Goal: Obtain resource: Obtain resource

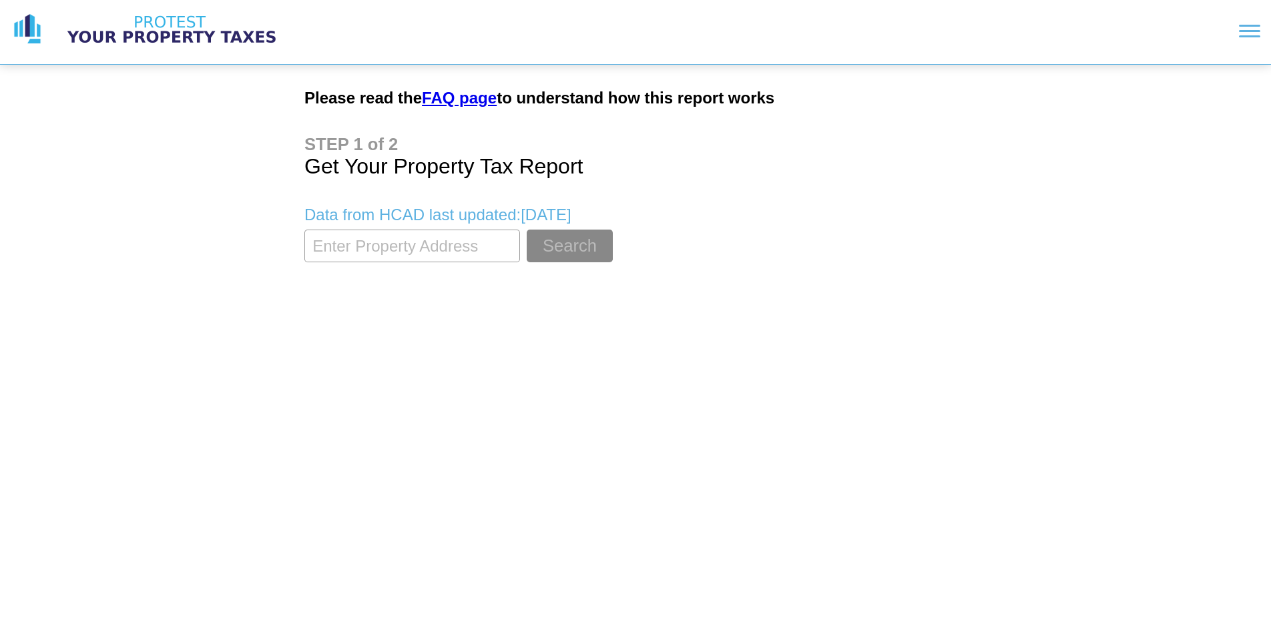
click at [422, 244] on input "textbox" at bounding box center [412, 246] width 216 height 33
type input "[STREET_ADDRESS]"
click at [567, 246] on button "Search" at bounding box center [570, 246] width 86 height 33
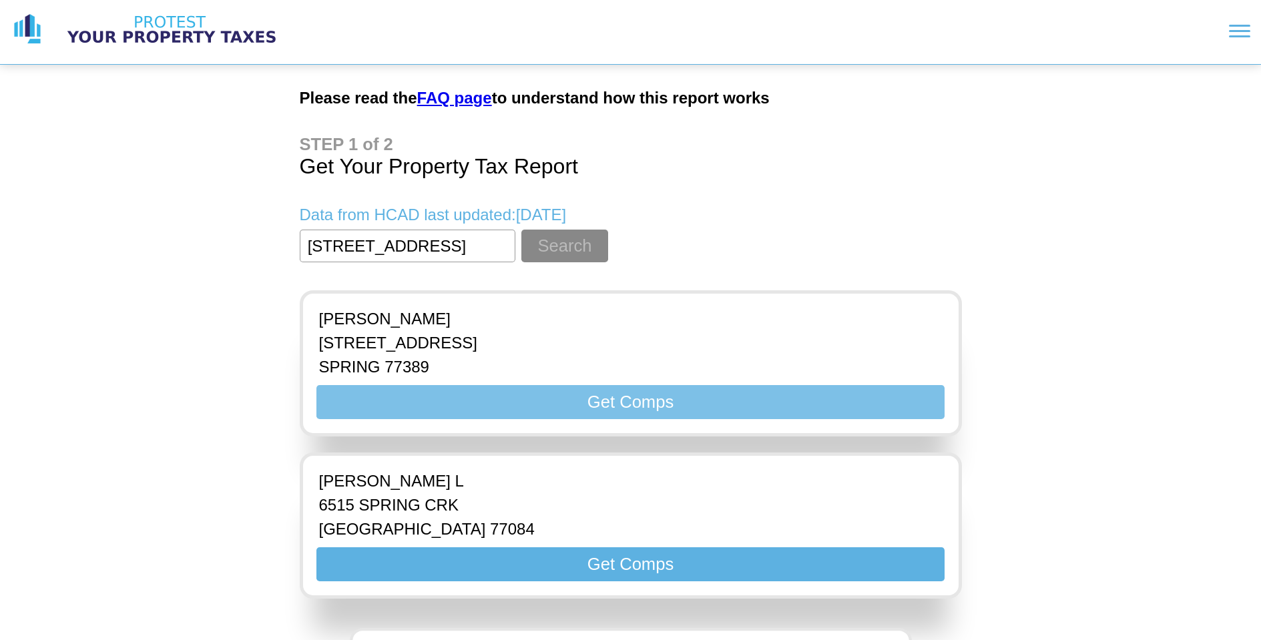
click at [605, 405] on button "Get Comps" at bounding box center [630, 402] width 628 height 34
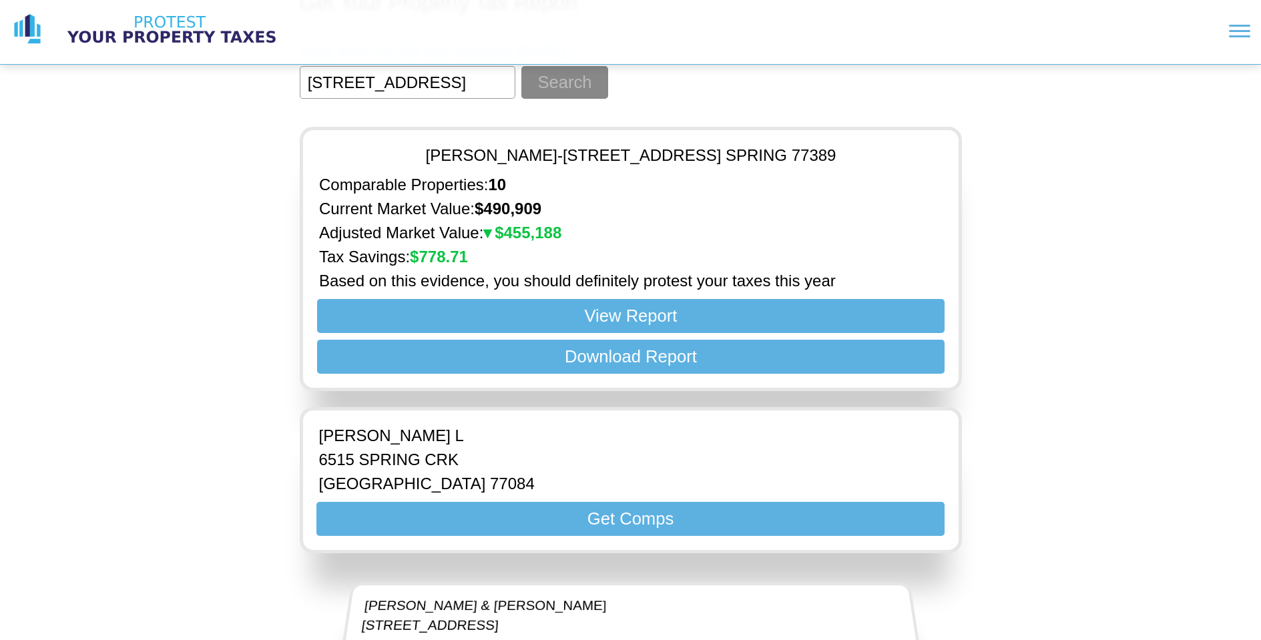
scroll to position [161, 0]
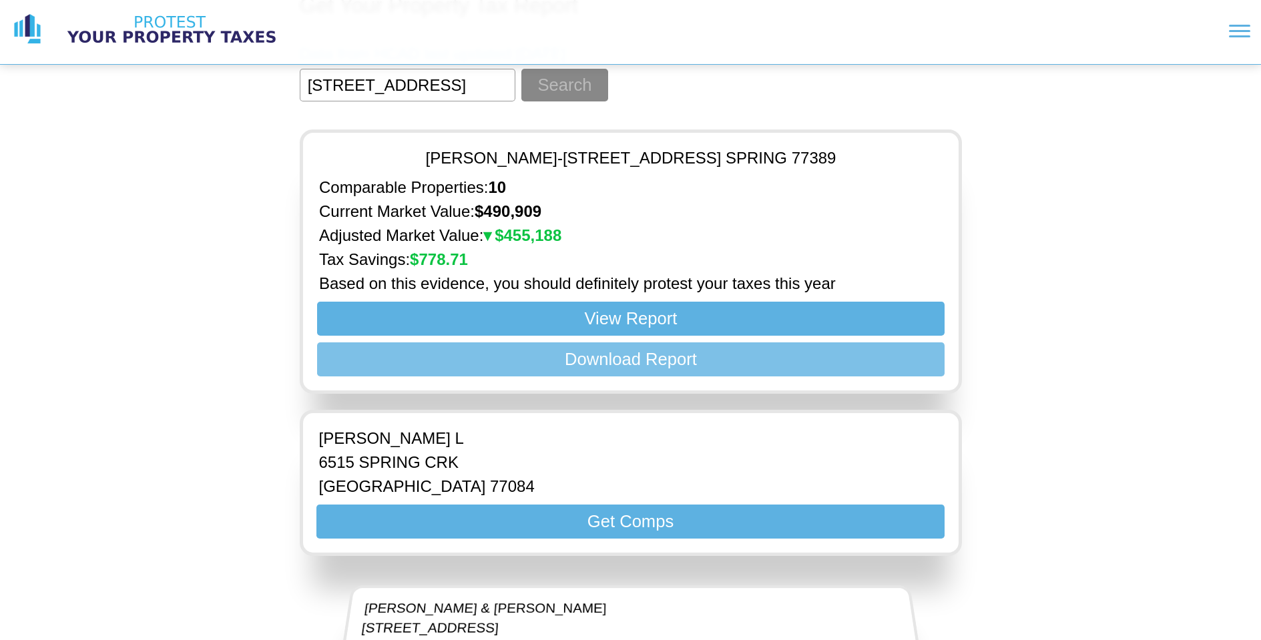
click at [628, 362] on button "Download Report" at bounding box center [630, 359] width 628 height 34
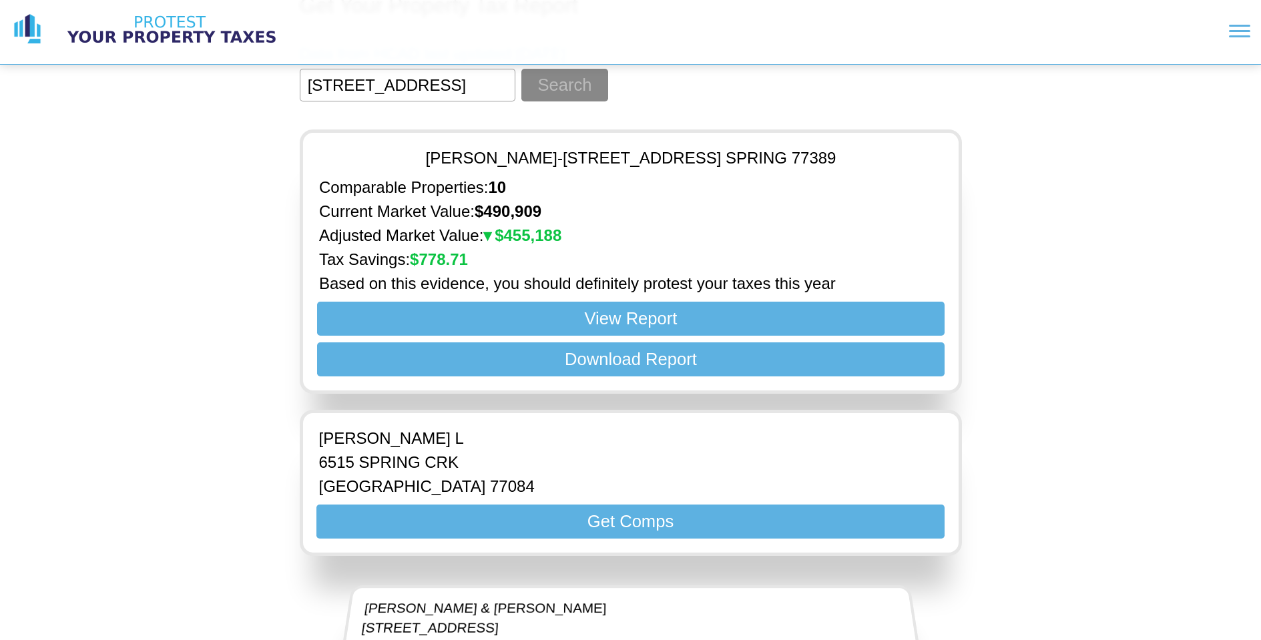
scroll to position [0, 0]
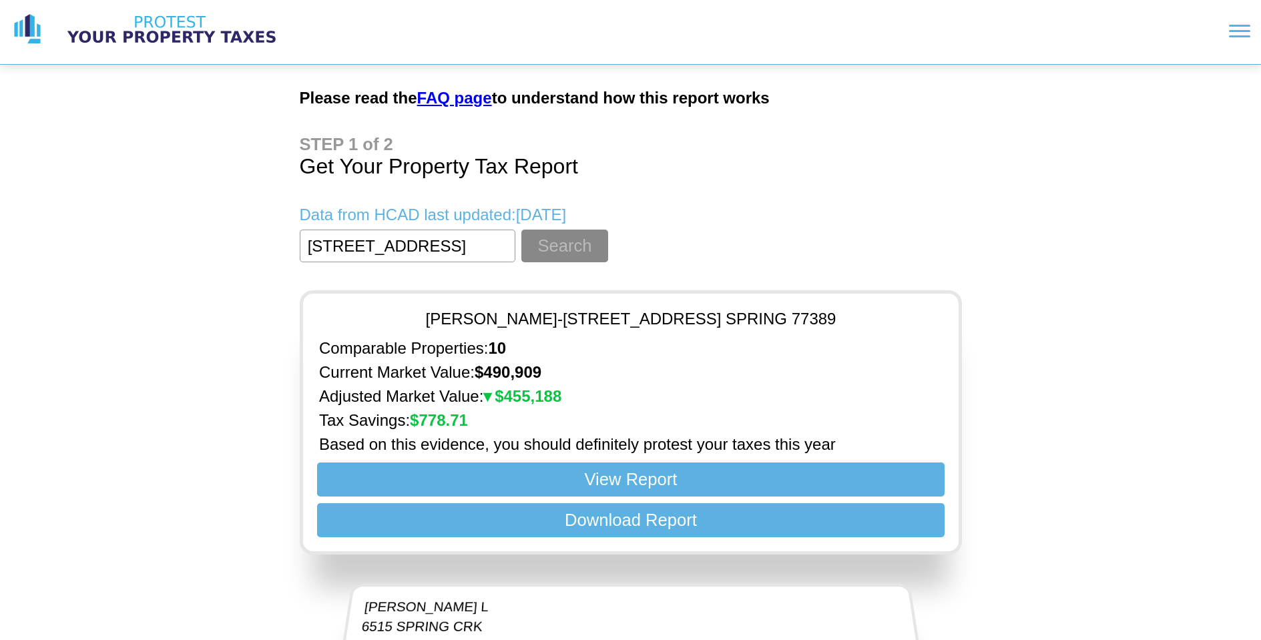
click at [443, 96] on link "FAQ page" at bounding box center [454, 98] width 75 height 18
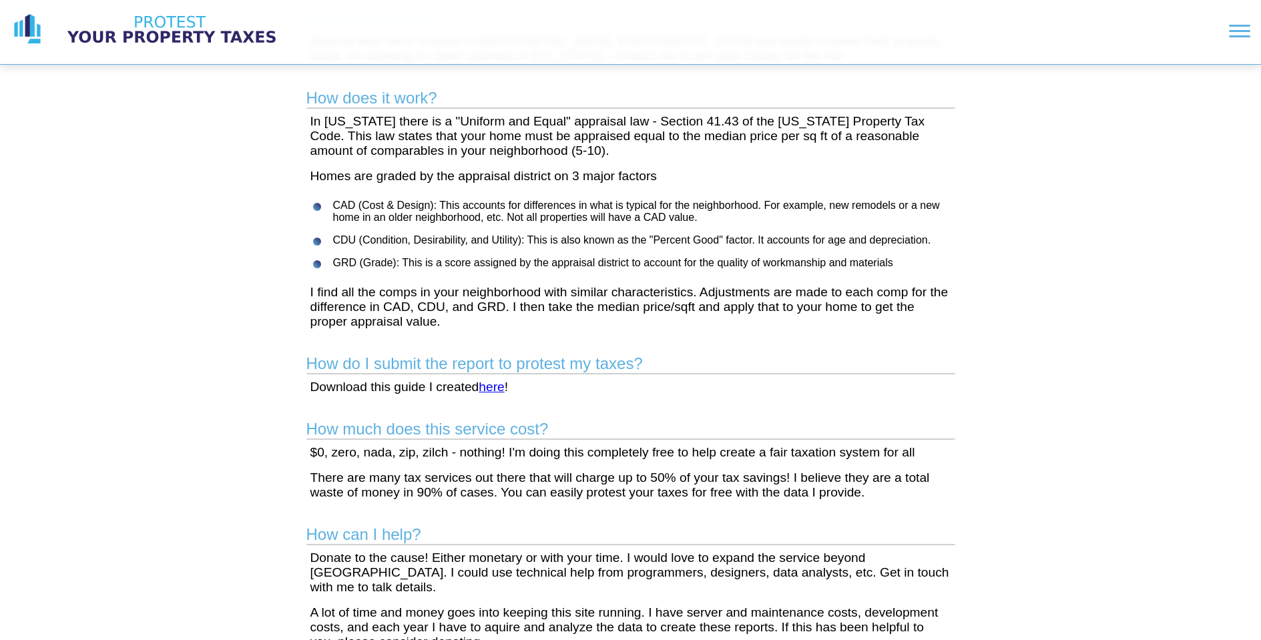
scroll to position [192, 0]
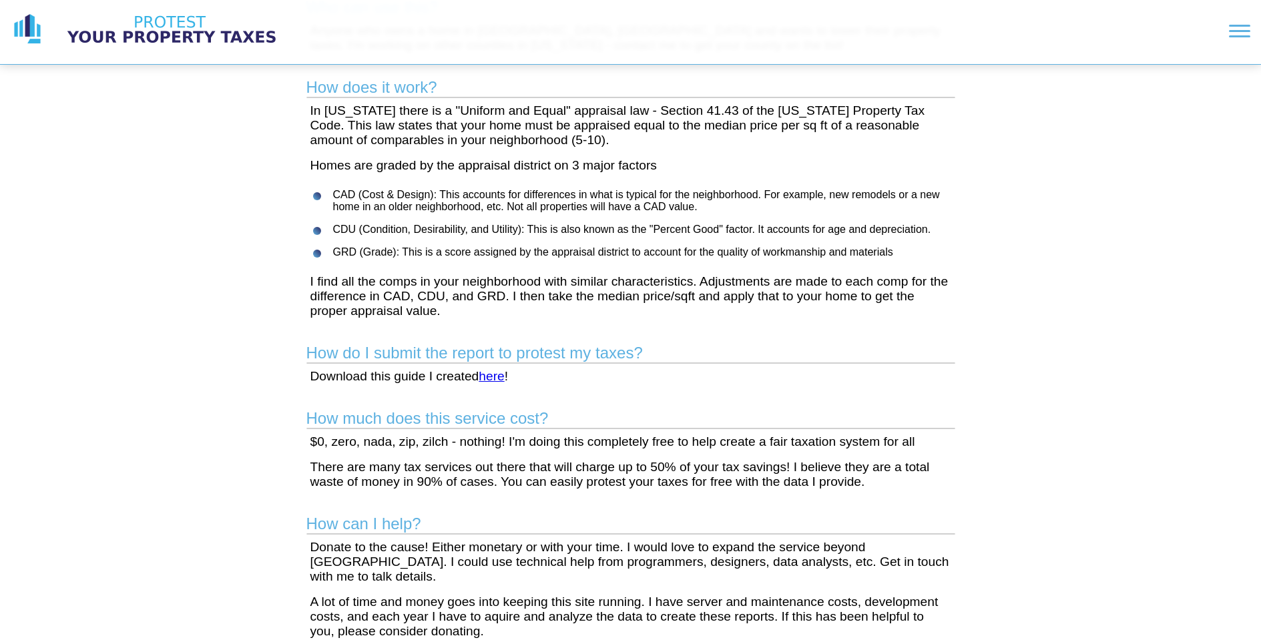
click at [497, 375] on link "here" at bounding box center [491, 376] width 25 height 14
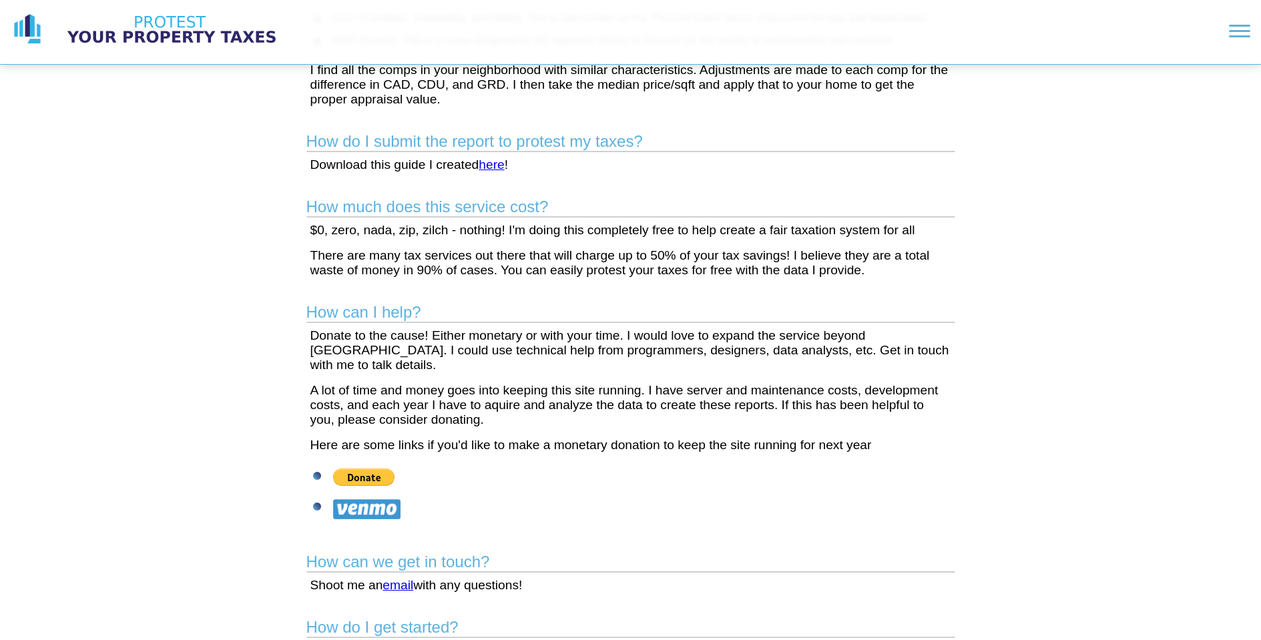
scroll to position [413, 0]
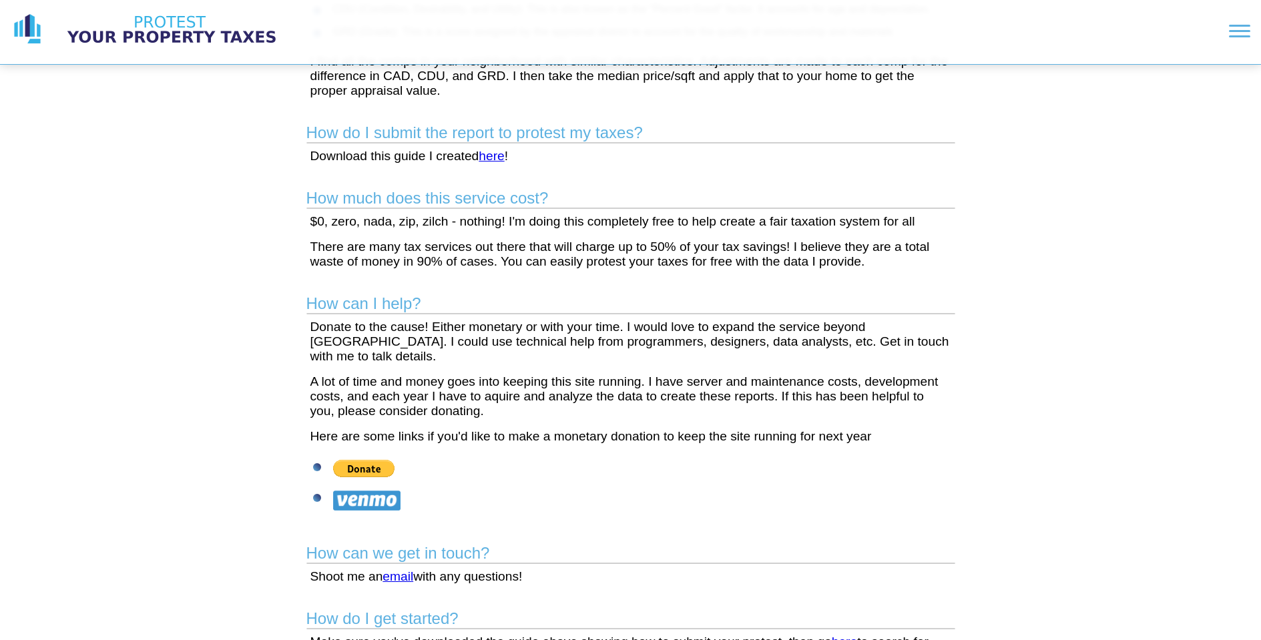
click at [493, 156] on link "here" at bounding box center [491, 156] width 25 height 14
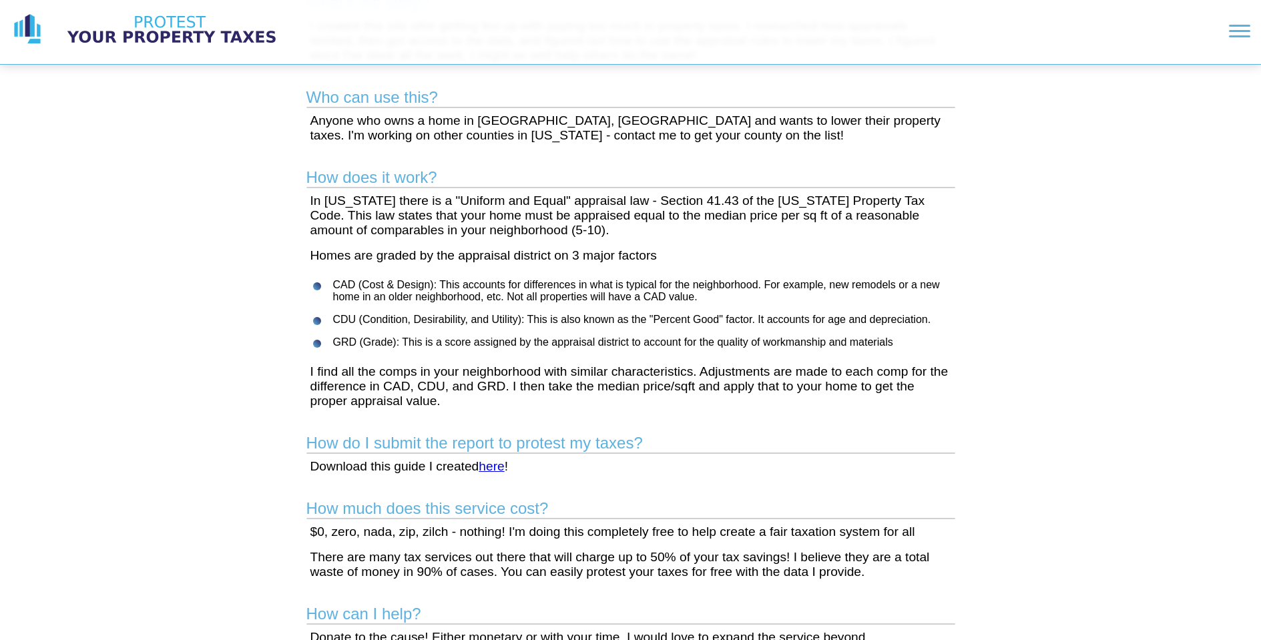
scroll to position [0, 0]
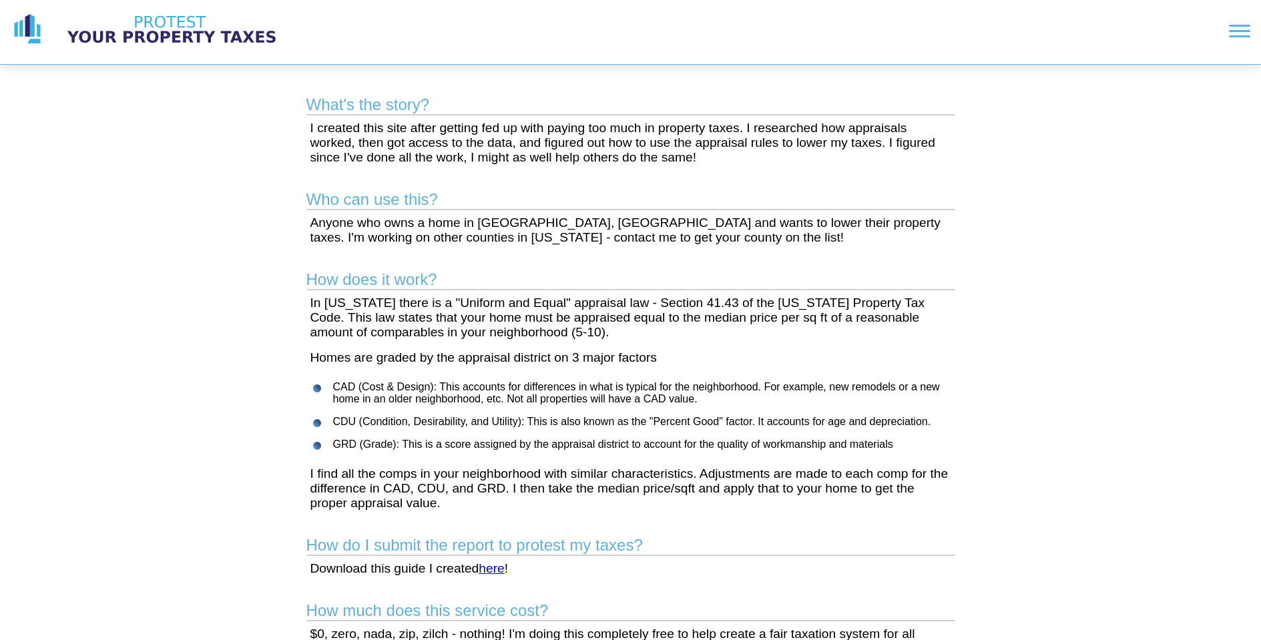
click at [148, 30] on img at bounding box center [172, 29] width 234 height 33
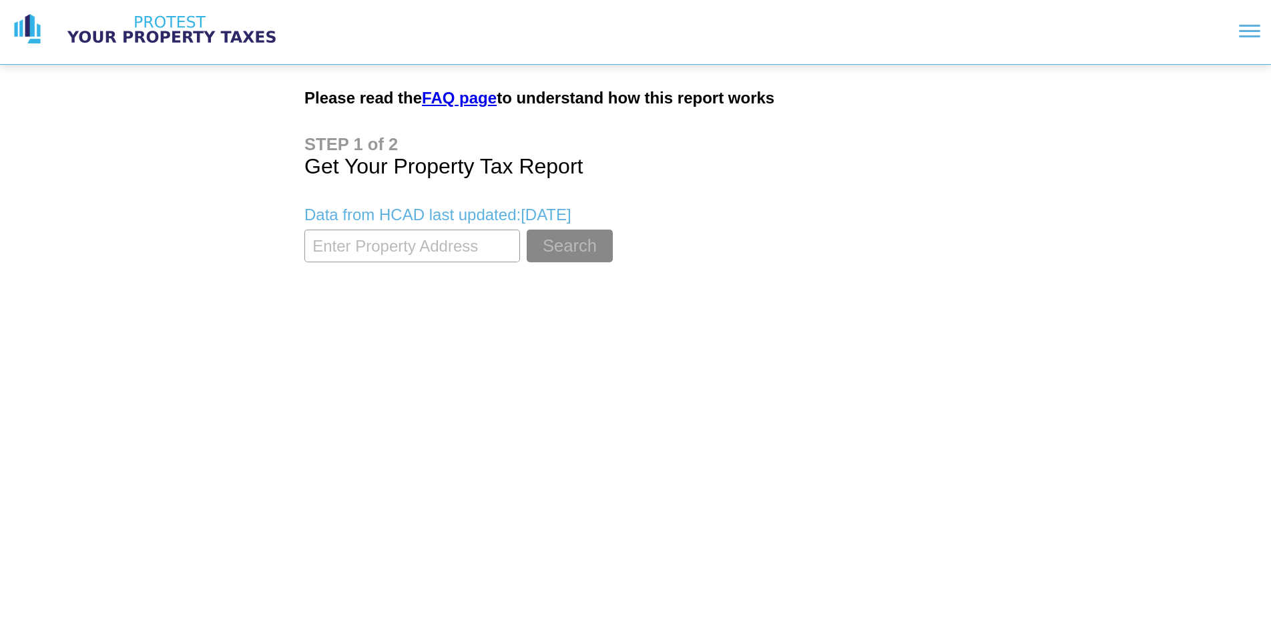
click at [461, 97] on link "FAQ page" at bounding box center [459, 98] width 75 height 18
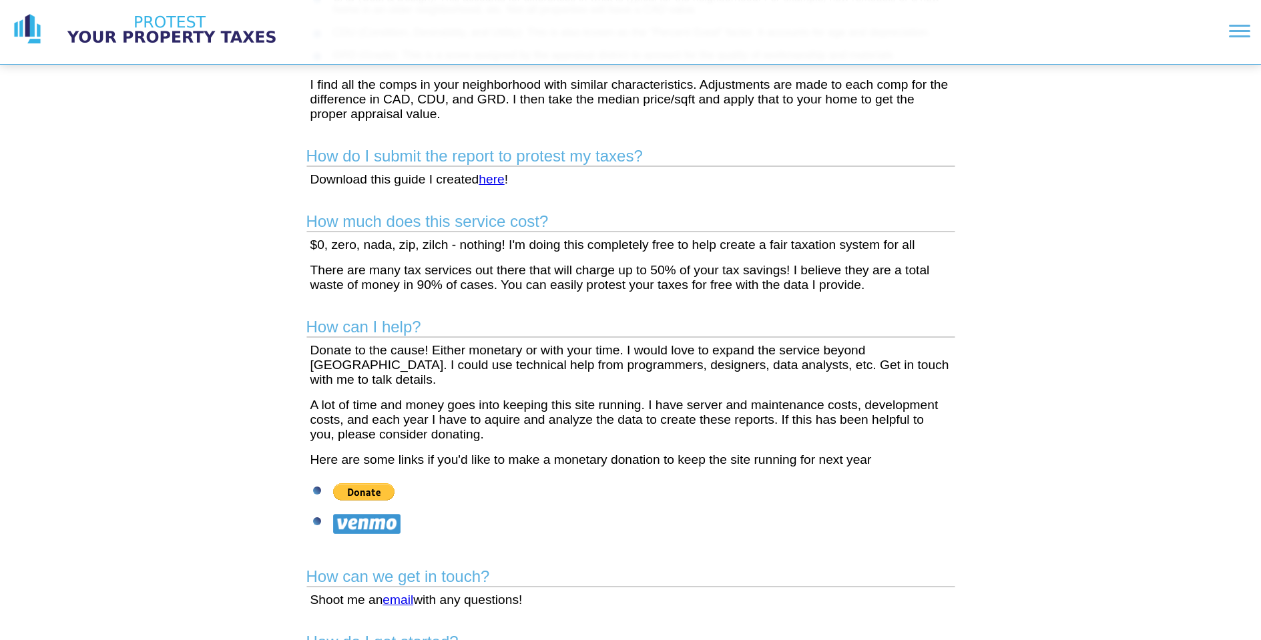
scroll to position [438, 0]
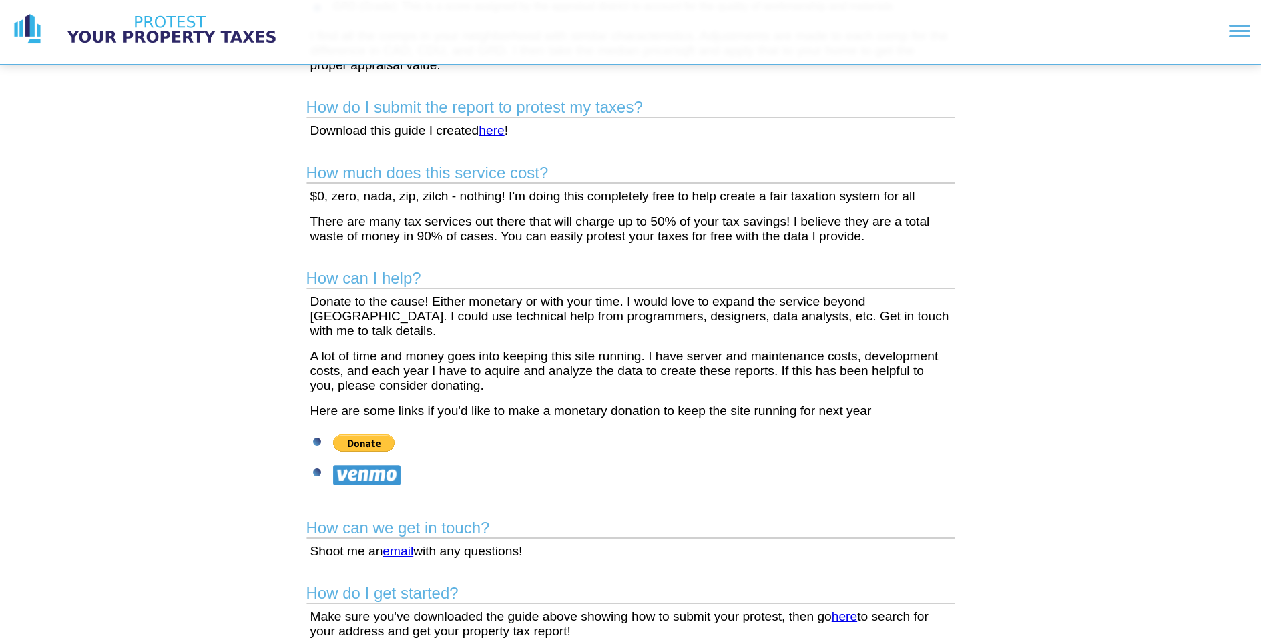
click at [496, 127] on link "here" at bounding box center [491, 130] width 25 height 14
click at [220, 218] on div "What's the story? I created this site after getting fed up with paying too much…" at bounding box center [630, 108] width 1261 height 1093
